Goal: Information Seeking & Learning: Understand process/instructions

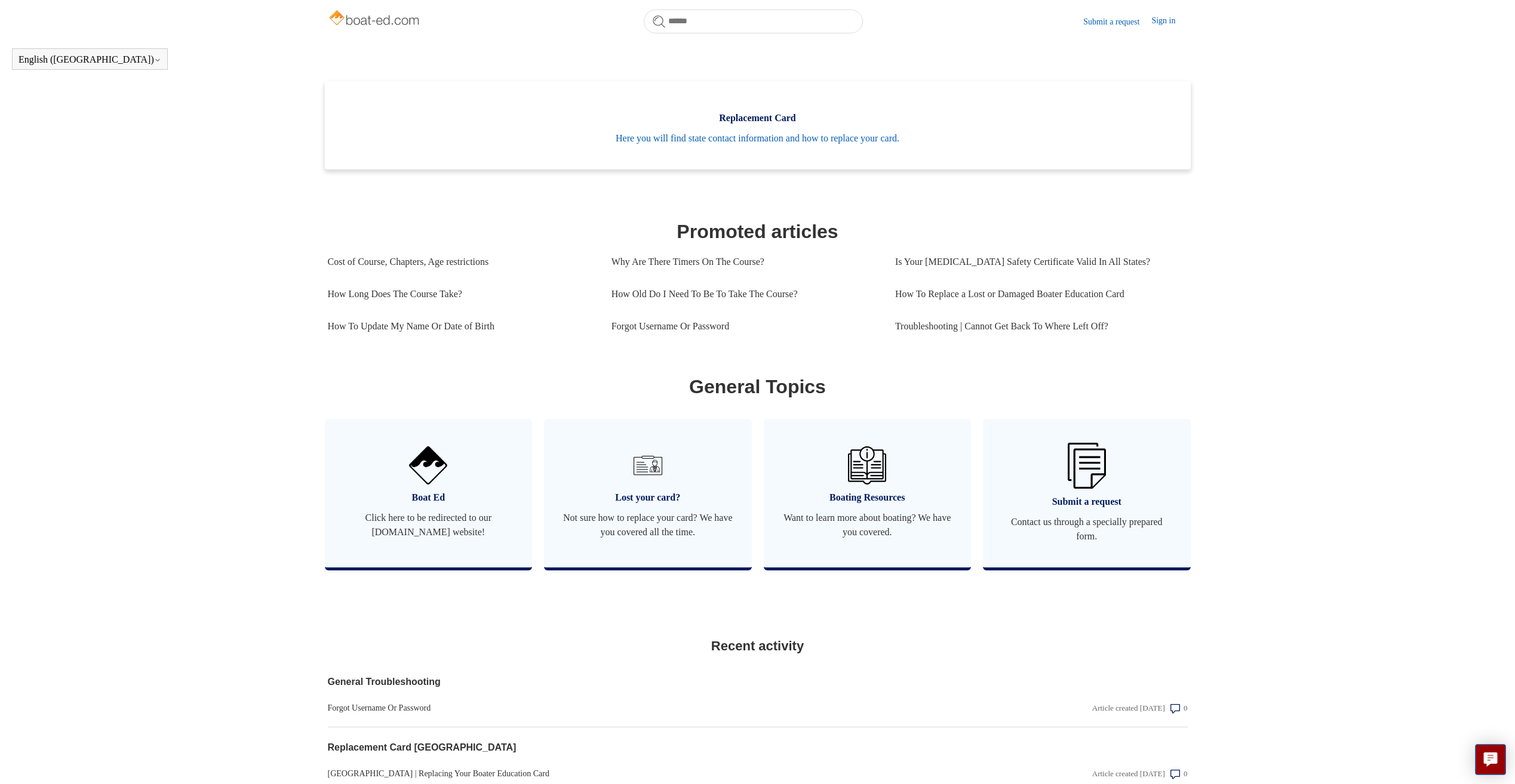
scroll to position [384, 0]
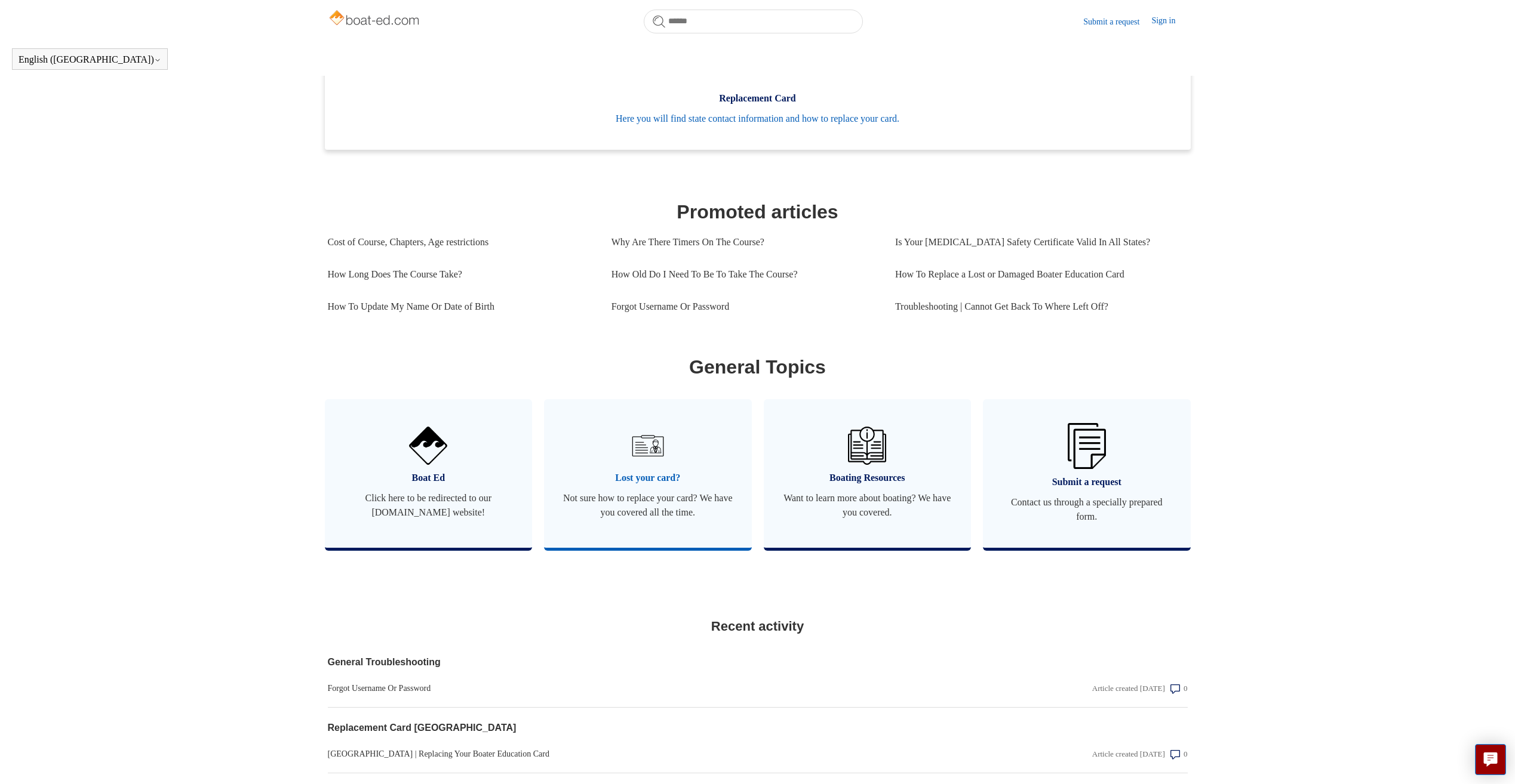
click at [618, 485] on span "Lost your card?" at bounding box center [647, 478] width 172 height 15
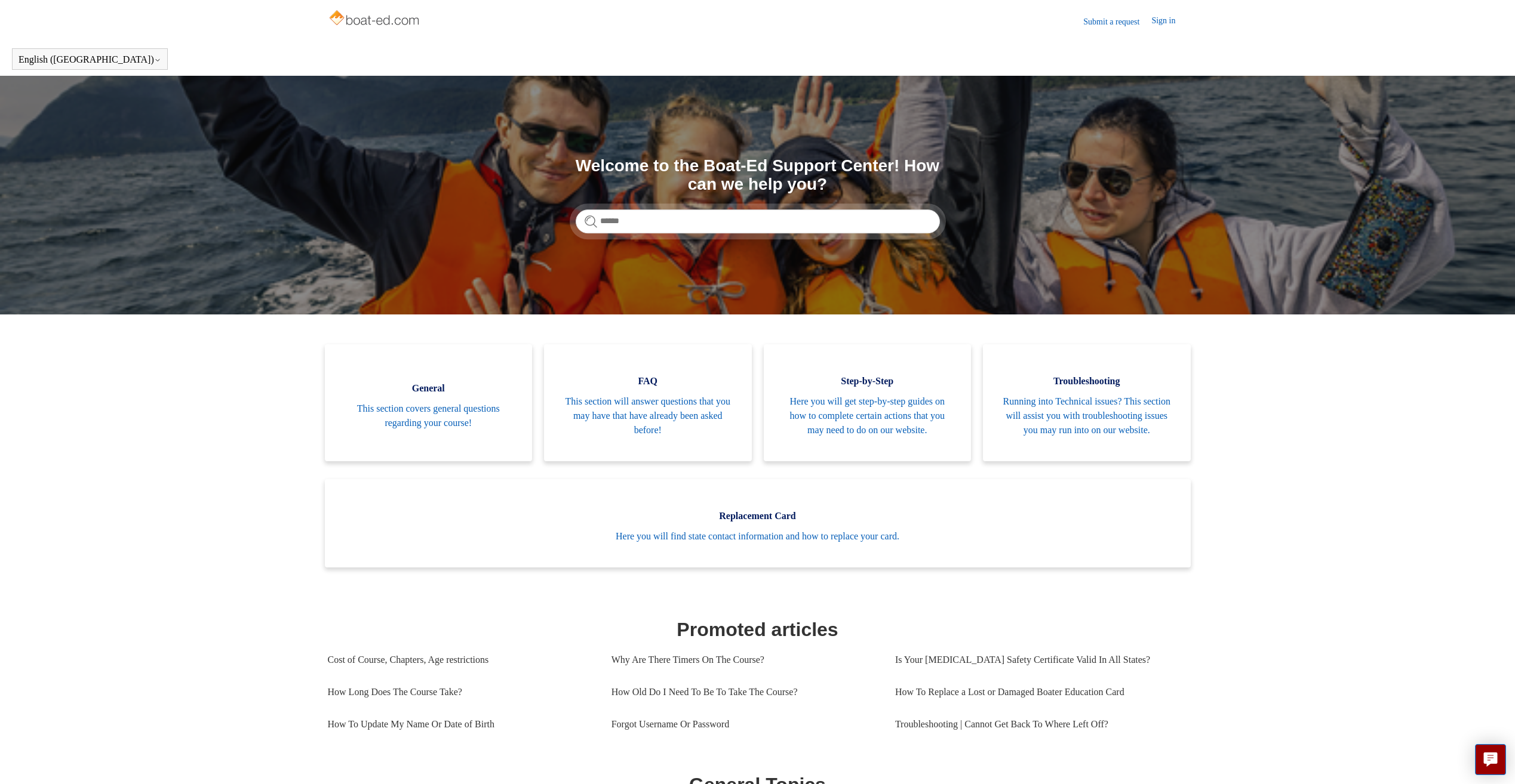
click at [147, 47] on header "English (US) Español Français" at bounding box center [758, 59] width 1515 height 33
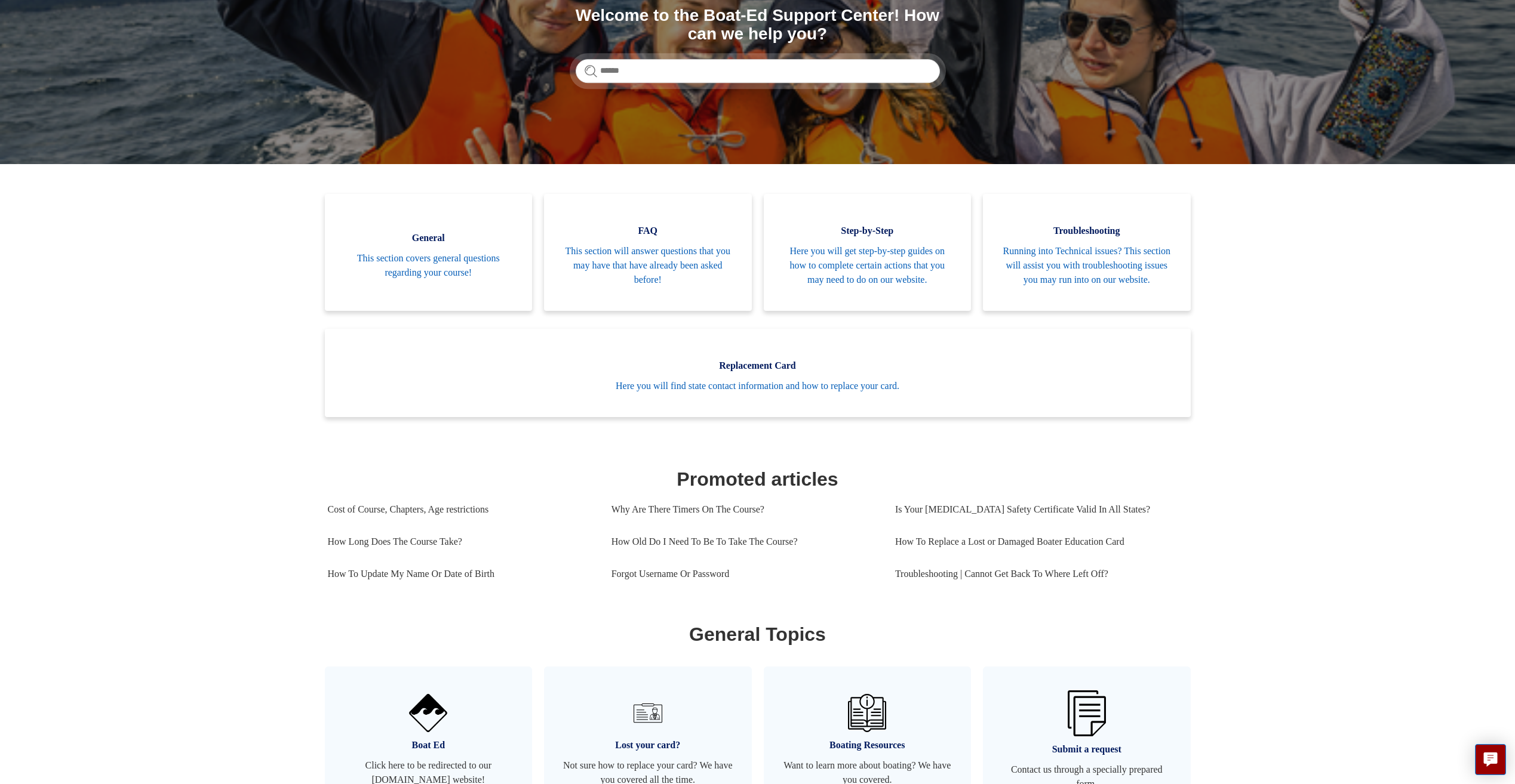
scroll to position [120, 0]
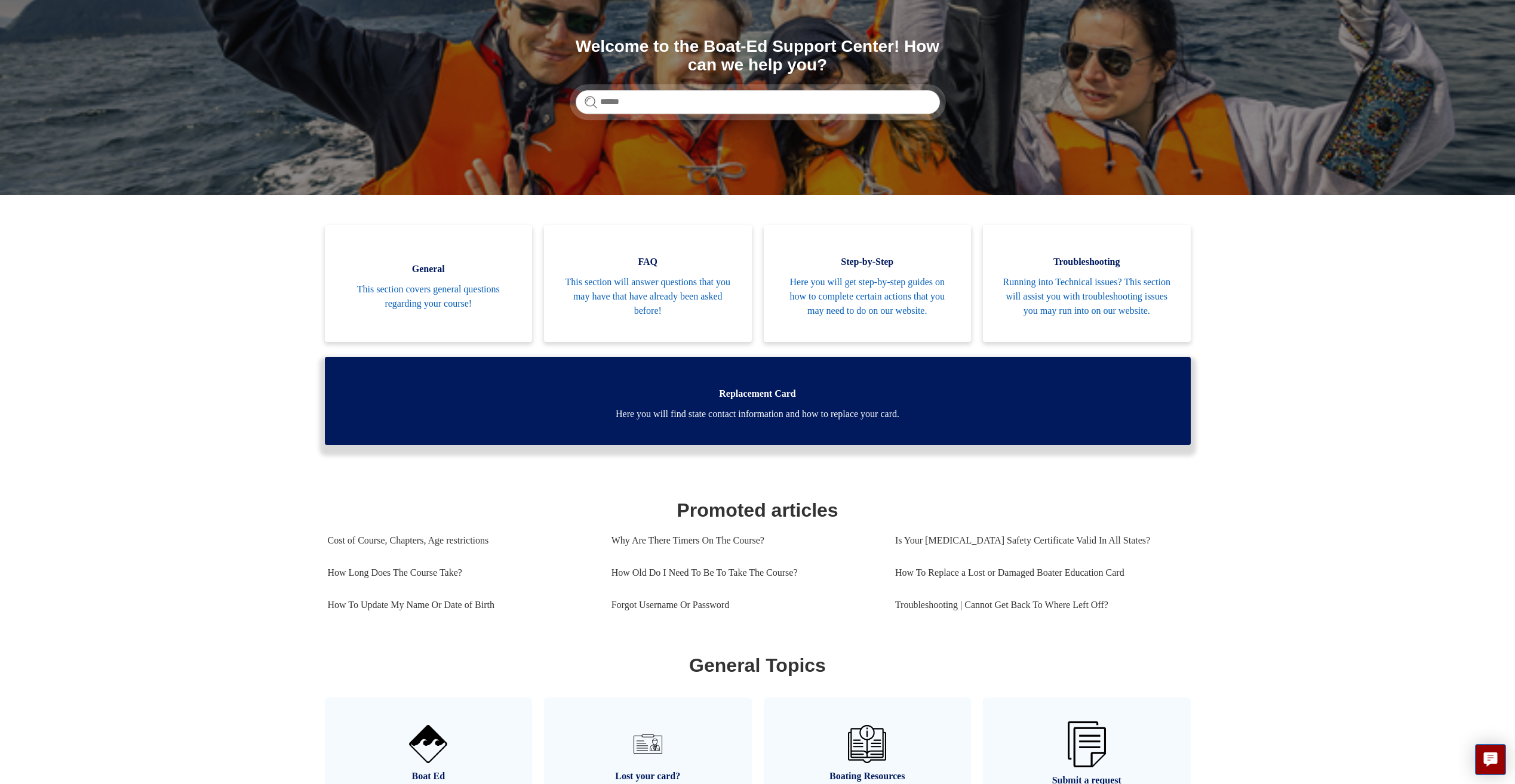
click at [774, 421] on span "Here you will find state contact information and how to replace your card." at bounding box center [758, 414] width 830 height 15
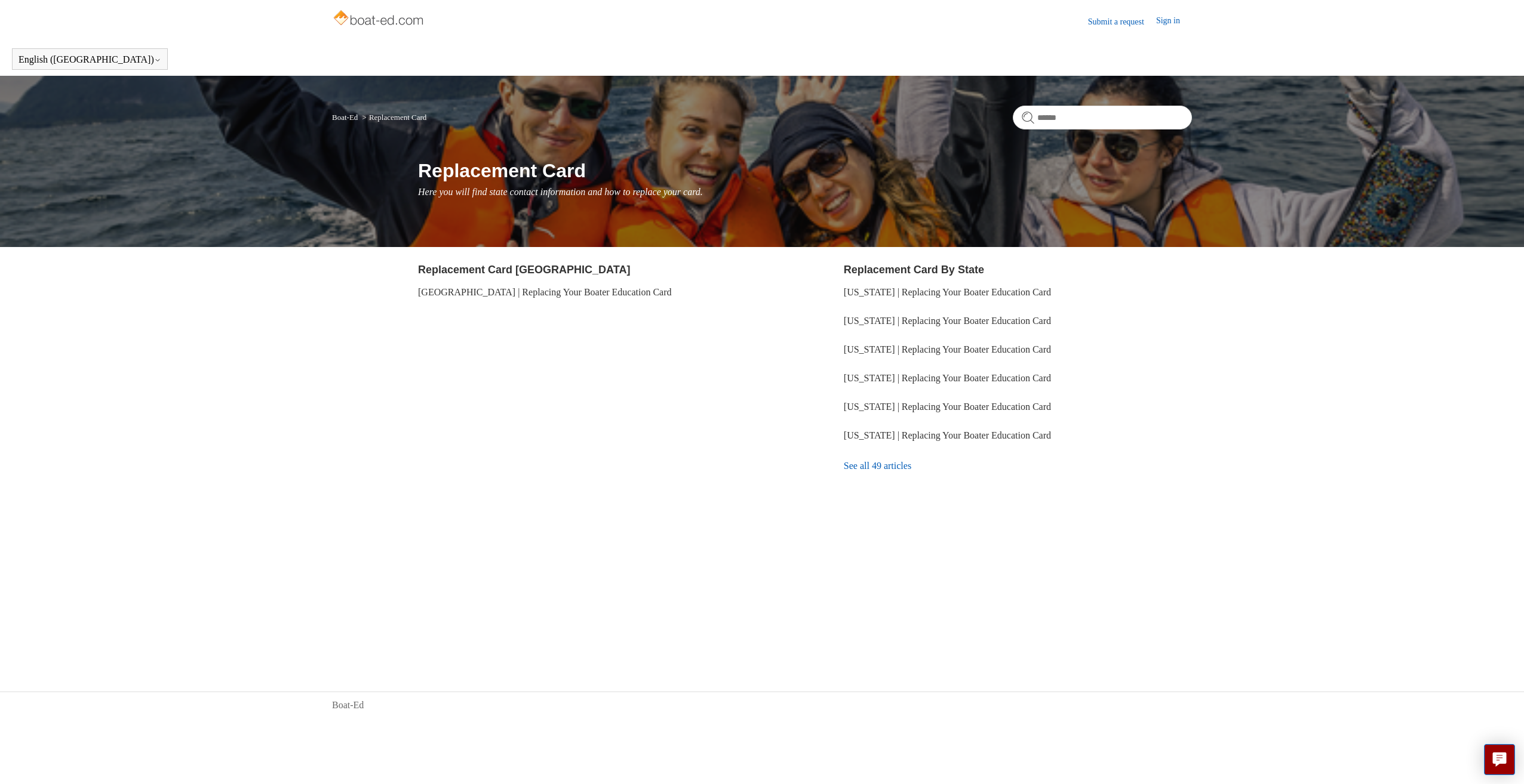
click at [893, 471] on link "See all 49 articles" at bounding box center [1018, 466] width 348 height 32
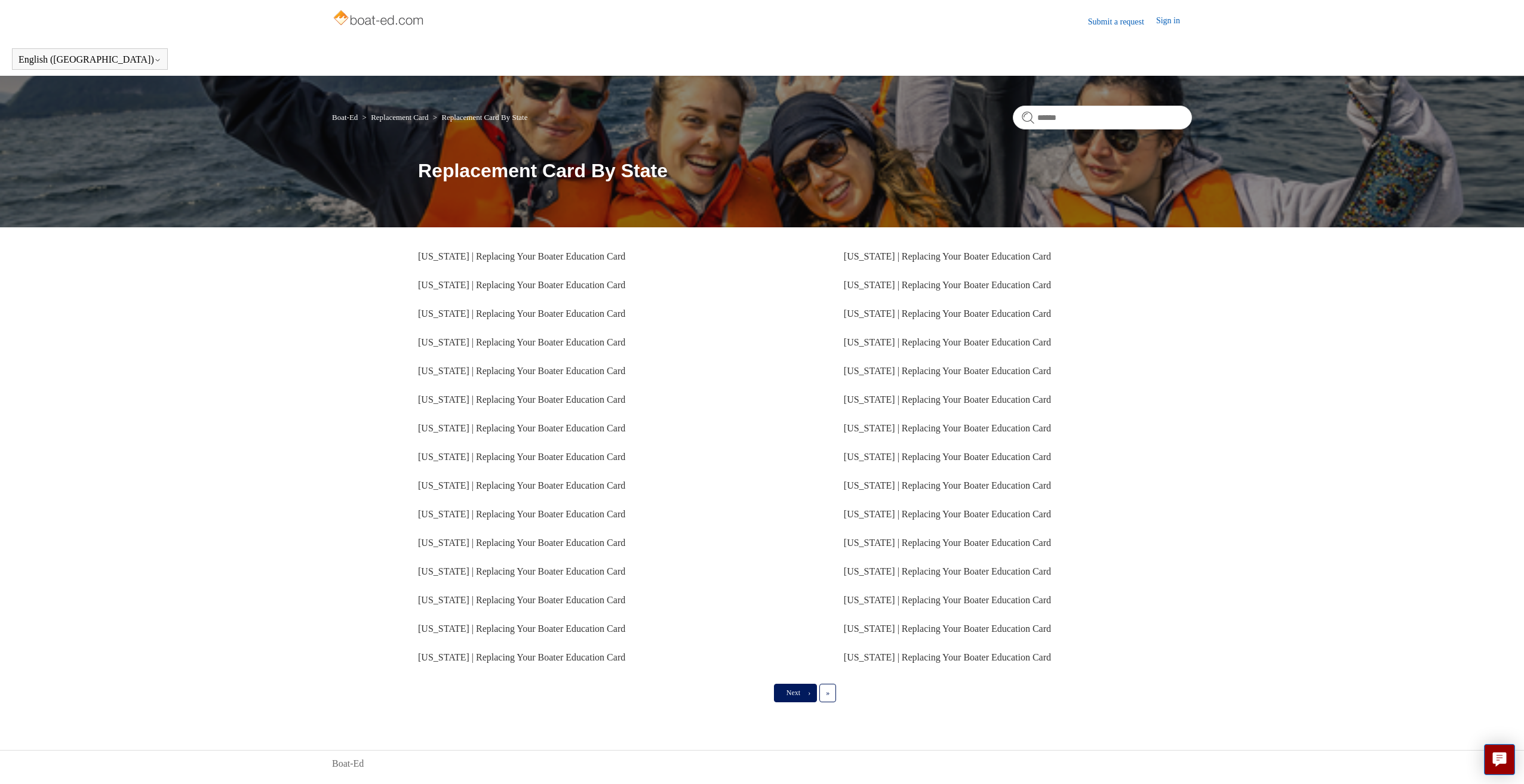
click at [791, 690] on span "Next" at bounding box center [793, 693] width 14 height 9
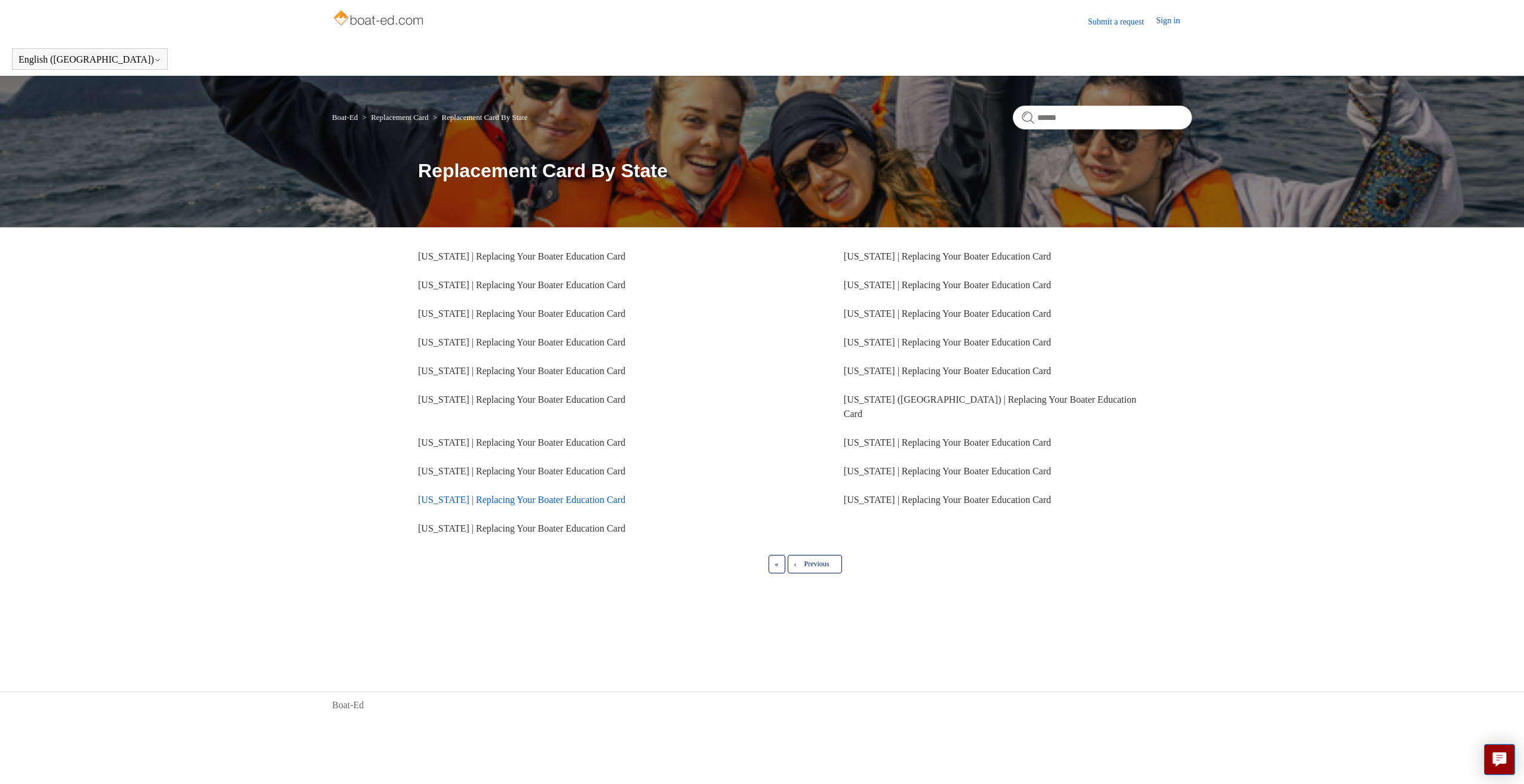
click at [484, 495] on link "[US_STATE] | Replacing Your Boater Education Card" at bounding box center [522, 500] width 208 height 10
